Goal: Navigation & Orientation: Find specific page/section

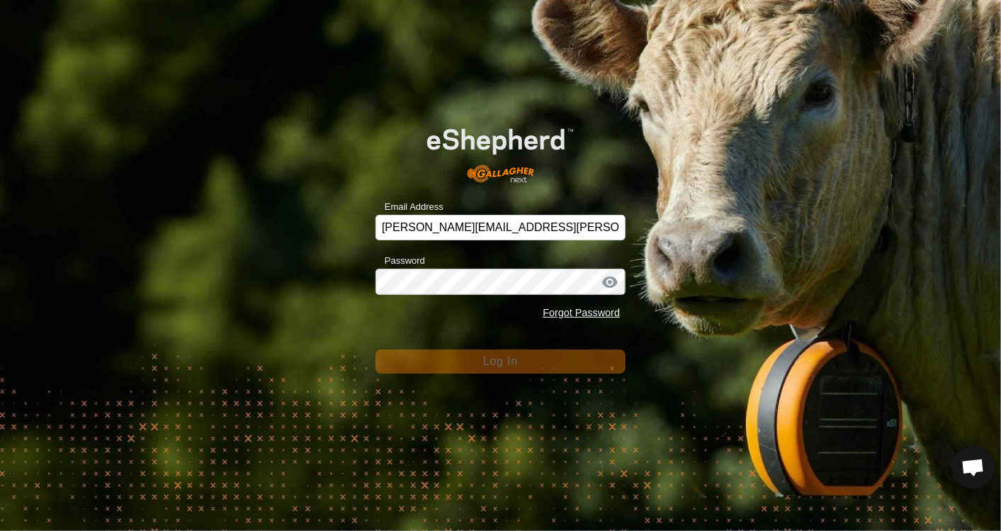
scroll to position [794, 0]
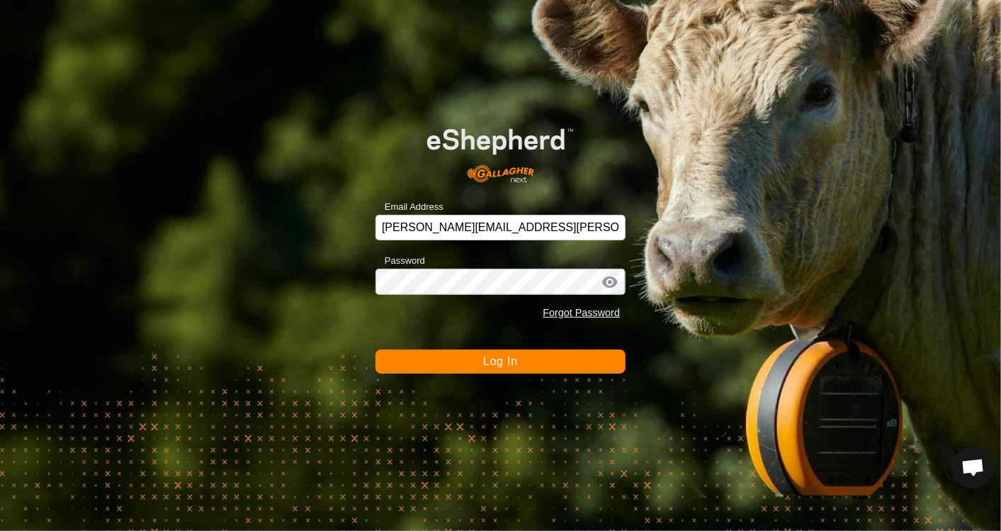
click at [481, 363] on button "Log In" at bounding box center [500, 361] width 250 height 24
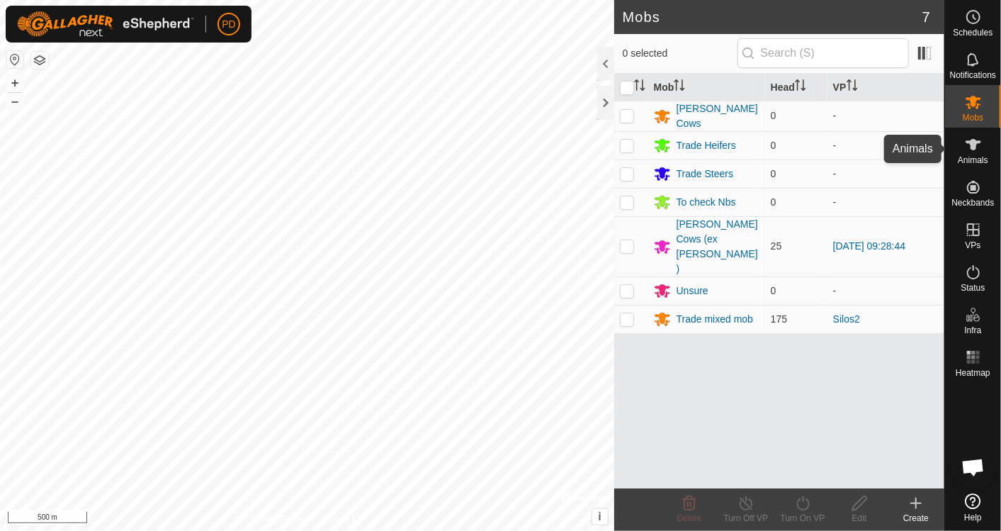
click at [974, 148] on icon at bounding box center [973, 144] width 16 height 11
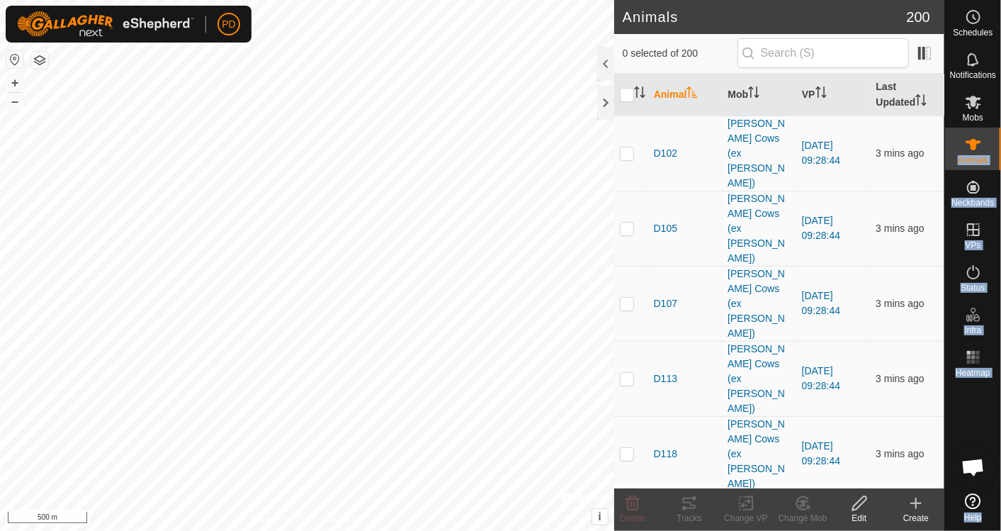
drag, startPoint x: 974, startPoint y: 148, endPoint x: 605, endPoint y: 62, distance: 378.8
click at [605, 62] on div "Schedules Notifications Mobs Animals Neckbands VPs Status Infra Heatmap Help An…" at bounding box center [500, 265] width 1001 height 531
click at [605, 62] on div at bounding box center [605, 64] width 17 height 34
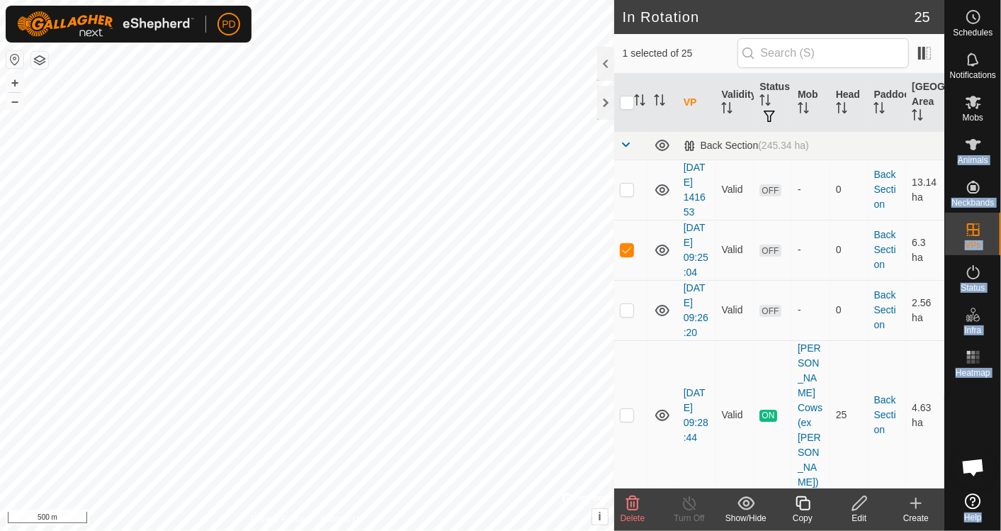
click at [602, 66] on div at bounding box center [605, 64] width 17 height 34
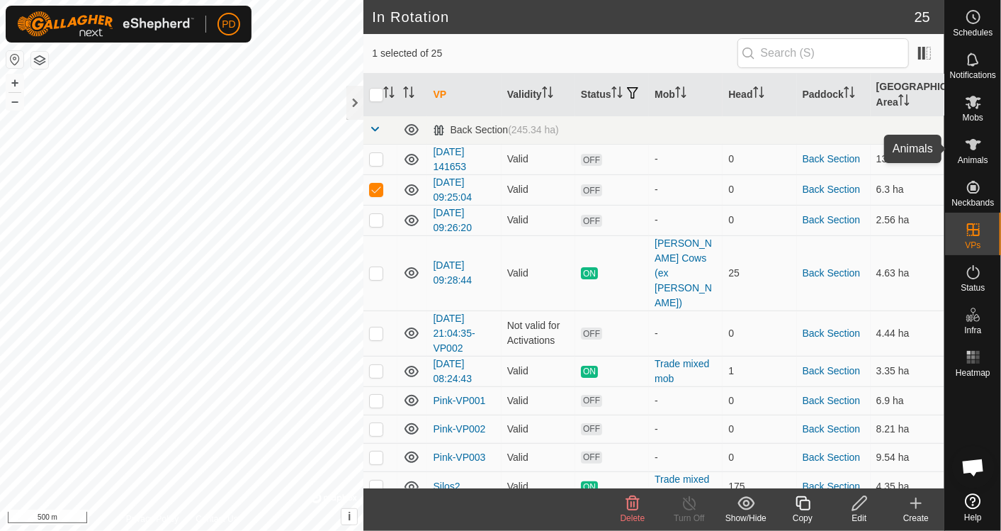
click at [971, 152] on icon at bounding box center [973, 144] width 17 height 17
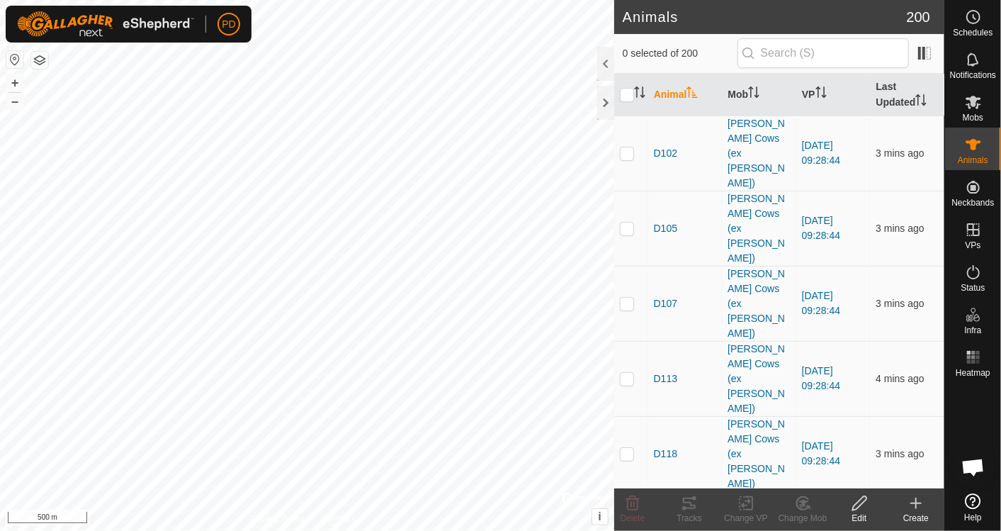
click at [601, 64] on div at bounding box center [605, 64] width 17 height 34
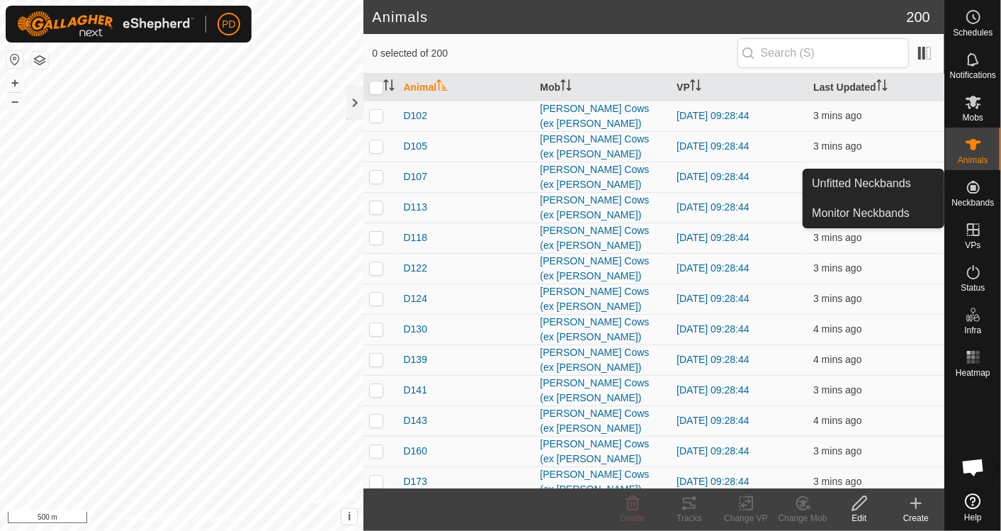
click at [981, 196] on es-neckbands-svg-icon at bounding box center [972, 187] width 25 height 23
click at [894, 212] on link "Monitor Neckbands" at bounding box center [873, 213] width 140 height 28
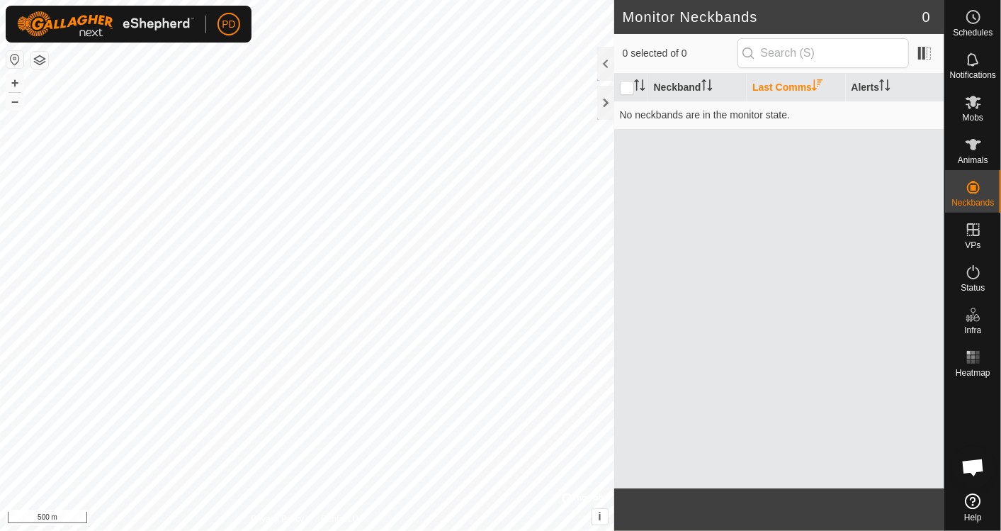
click at [603, 57] on div at bounding box center [605, 64] width 17 height 34
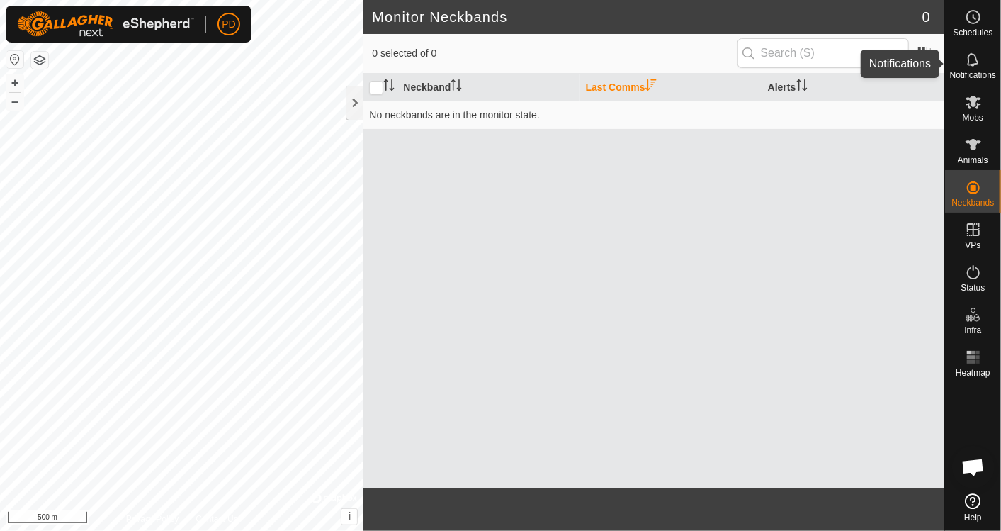
click at [973, 64] on icon at bounding box center [972, 58] width 11 height 13
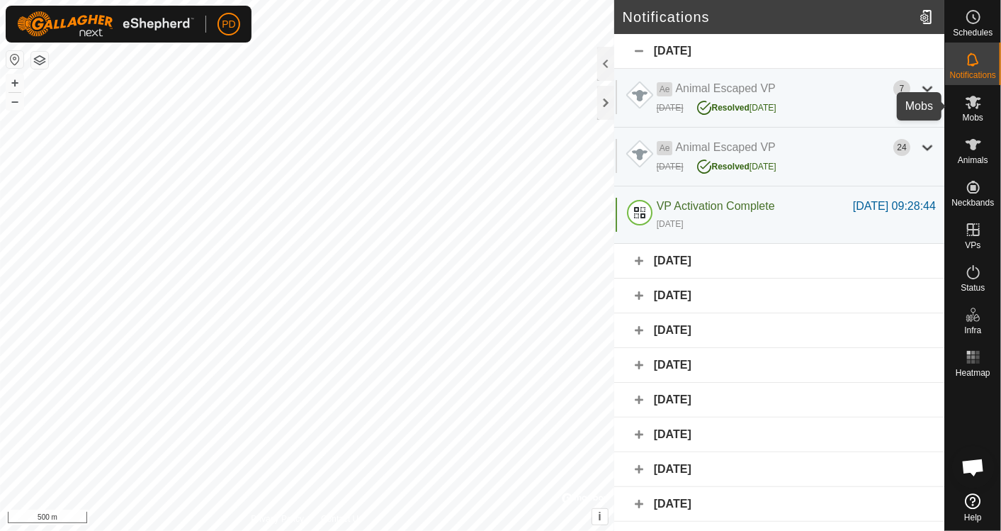
click at [977, 113] on span "Mobs" at bounding box center [973, 117] width 21 height 8
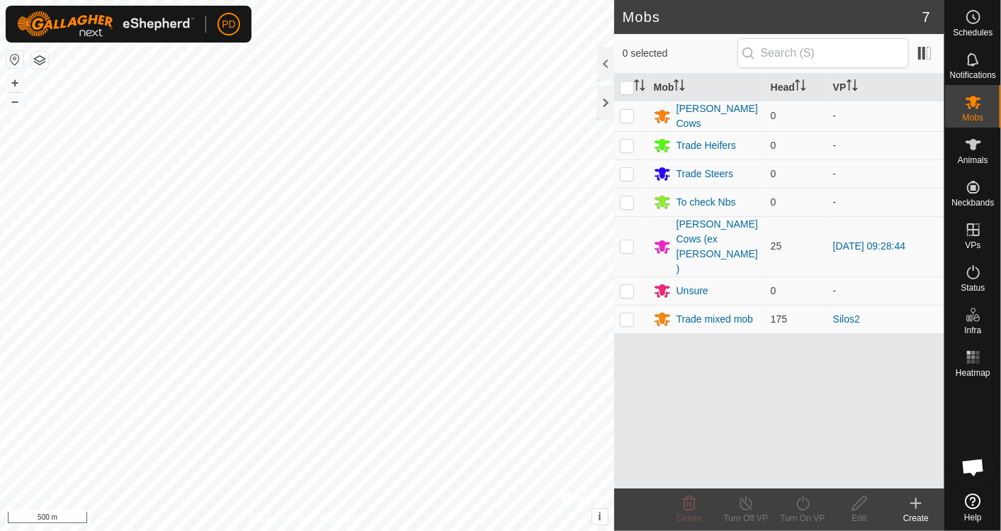
click at [603, 64] on div at bounding box center [605, 64] width 17 height 34
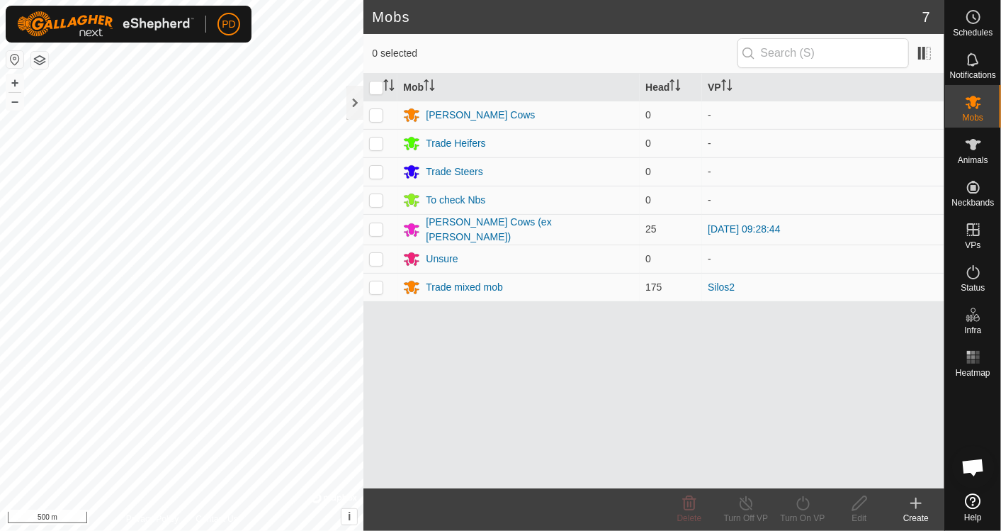
click at [378, 287] on p-checkbox at bounding box center [376, 286] width 14 height 11
checkbox input "false"
click at [979, 144] on icon at bounding box center [973, 144] width 17 height 17
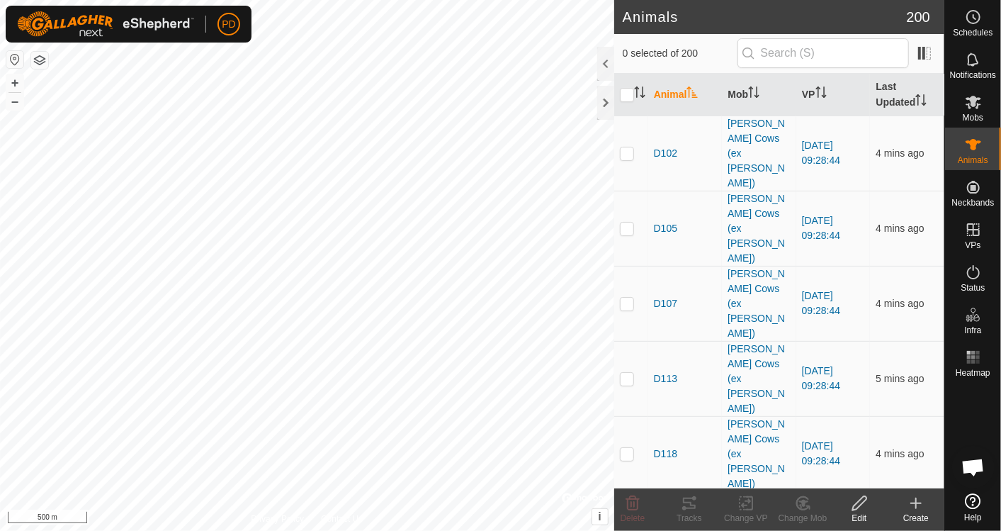
click at [605, 68] on div at bounding box center [605, 64] width 17 height 34
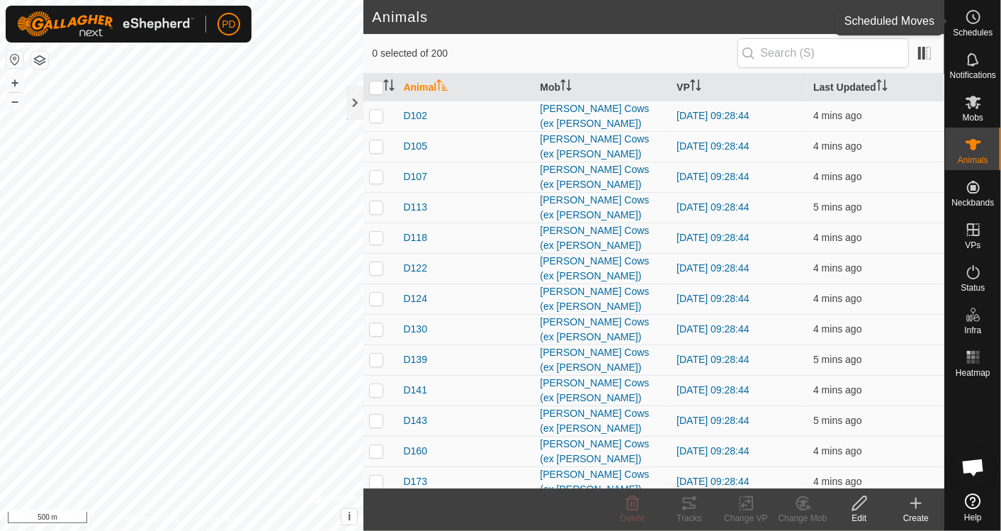
click at [977, 28] on span "Schedules" at bounding box center [973, 32] width 40 height 8
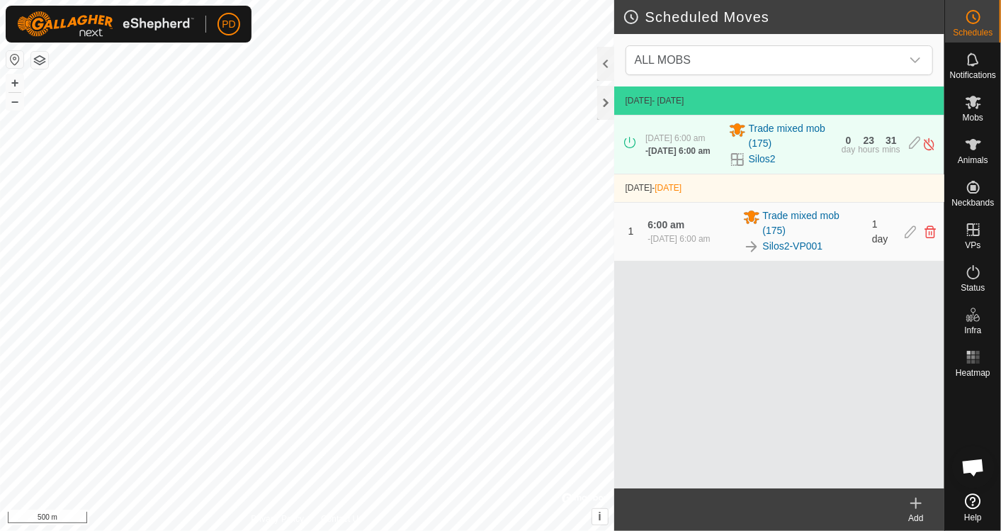
click at [820, 403] on div "[DATE] - [DATE] [DATE] 6:00 am - [DATE] 6:00 am Trade mixed mob (175) Silos2 0 …" at bounding box center [779, 287] width 330 height 402
